Goal: Task Accomplishment & Management: Manage account settings

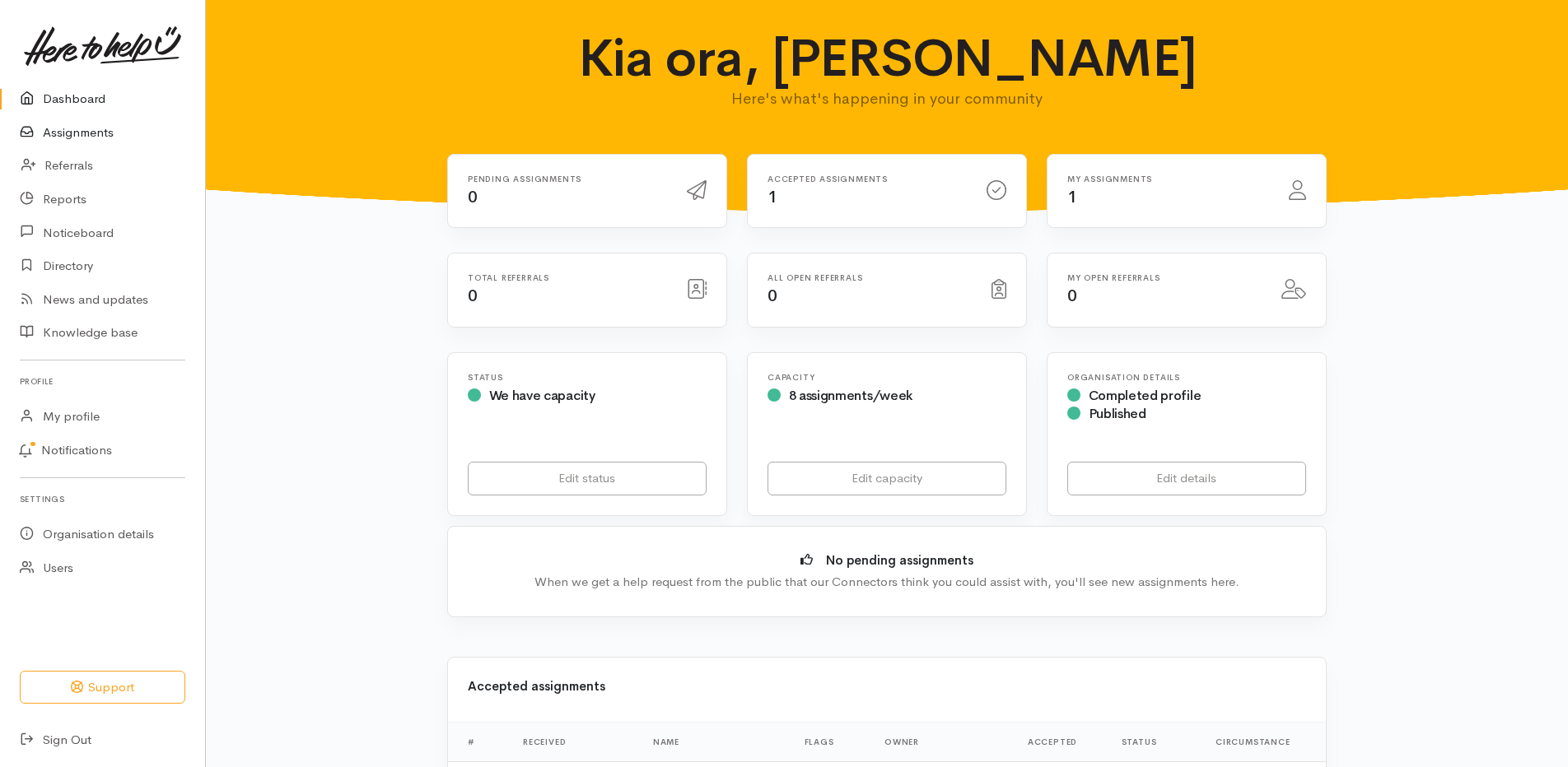
click at [117, 135] on link "Assignments" at bounding box center [103, 132] width 205 height 34
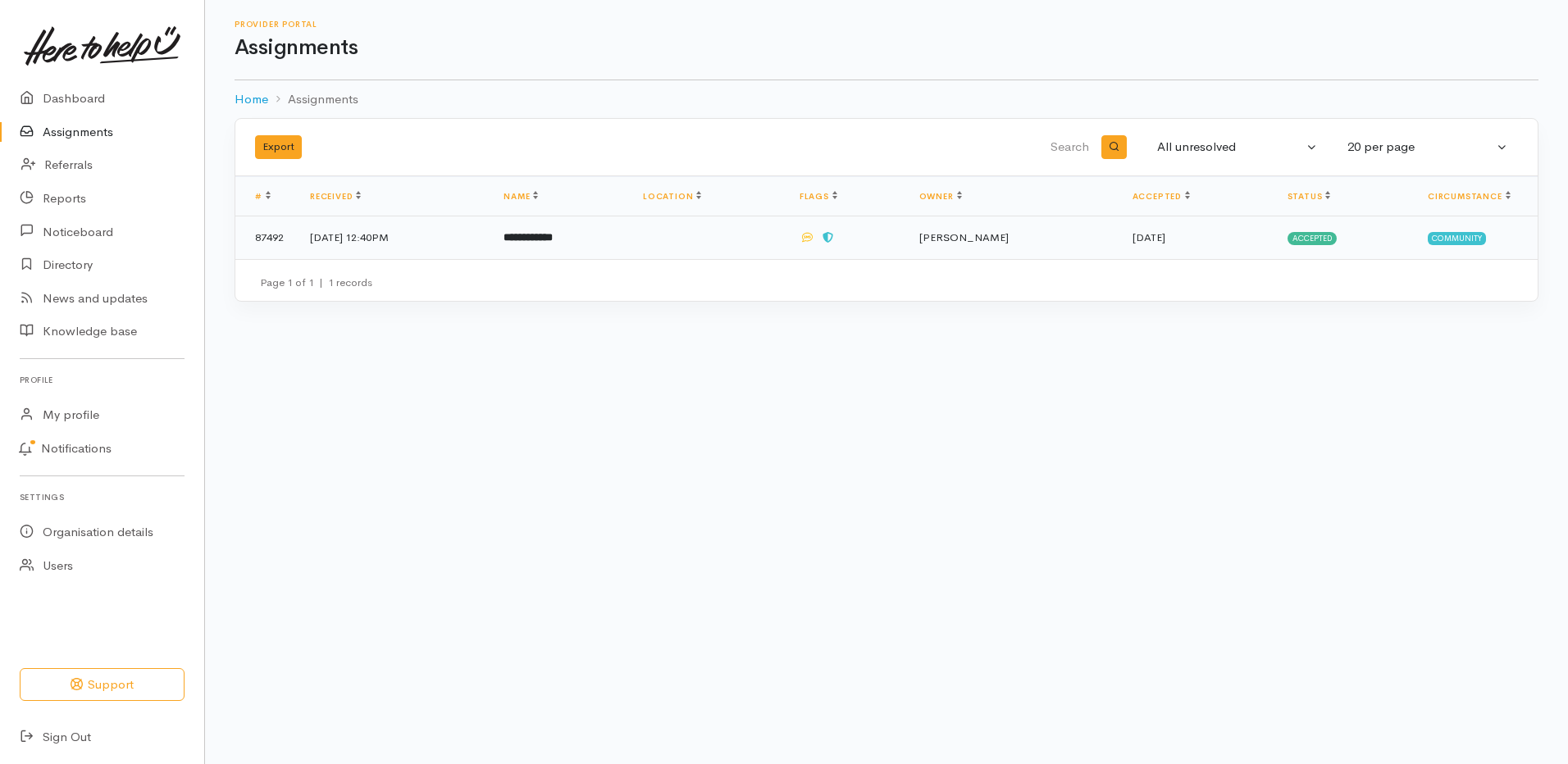
click at [438, 230] on td "[DATE] 12:40PM" at bounding box center [393, 237] width 193 height 42
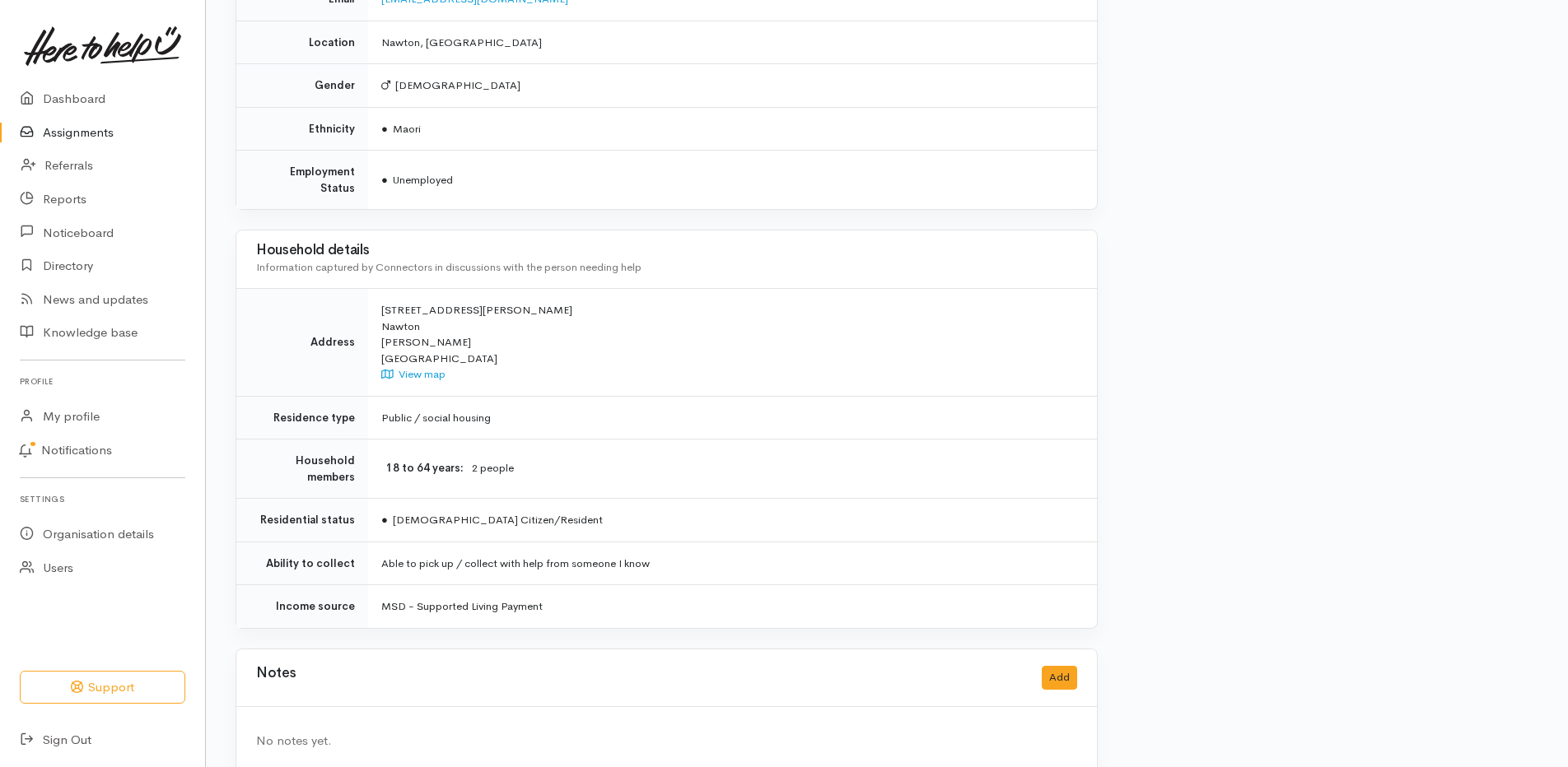
scroll to position [1165, 0]
